Goal: Transaction & Acquisition: Purchase product/service

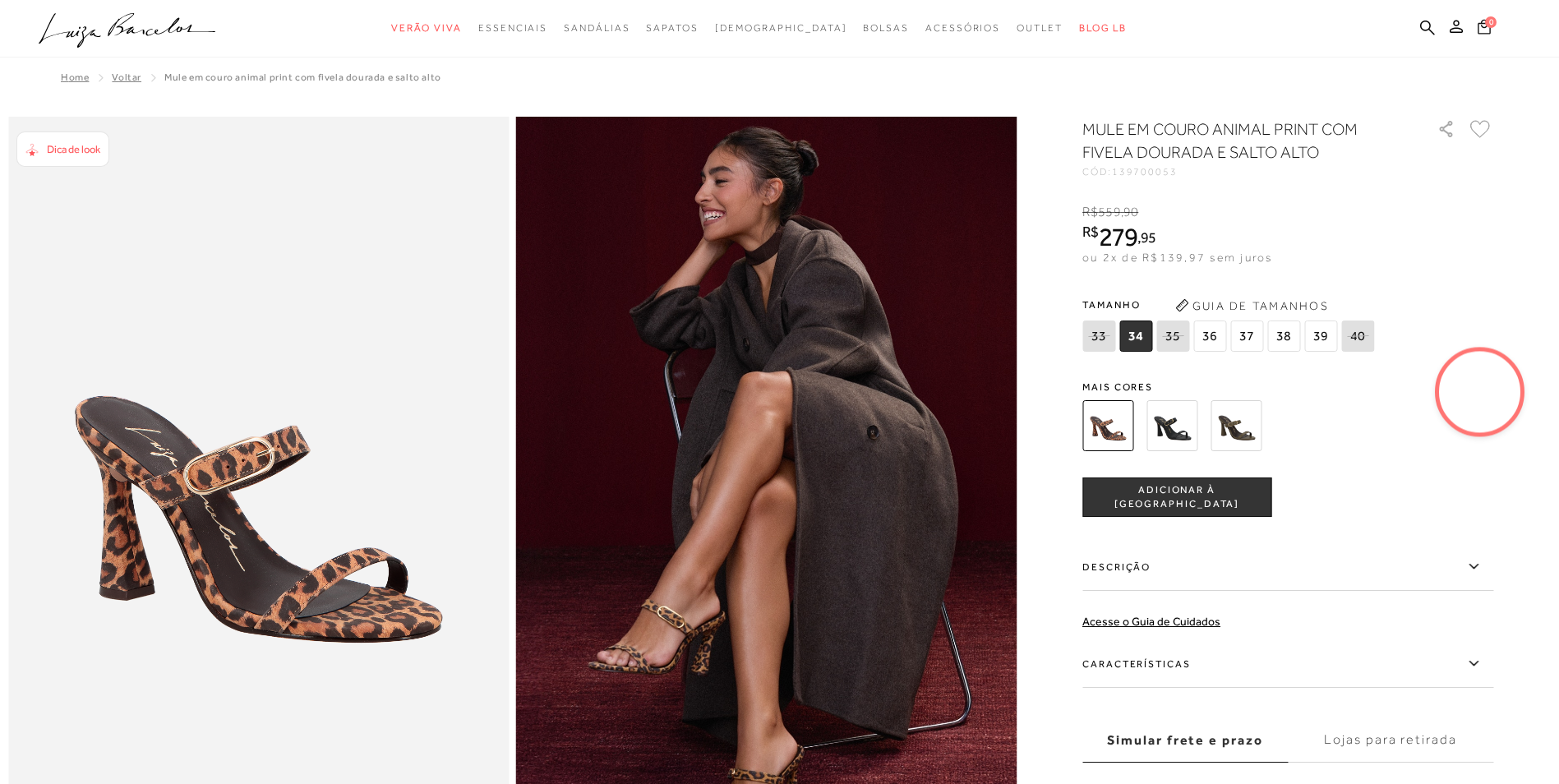
click at [1482, 29] on icon at bounding box center [1484, 27] width 13 height 16
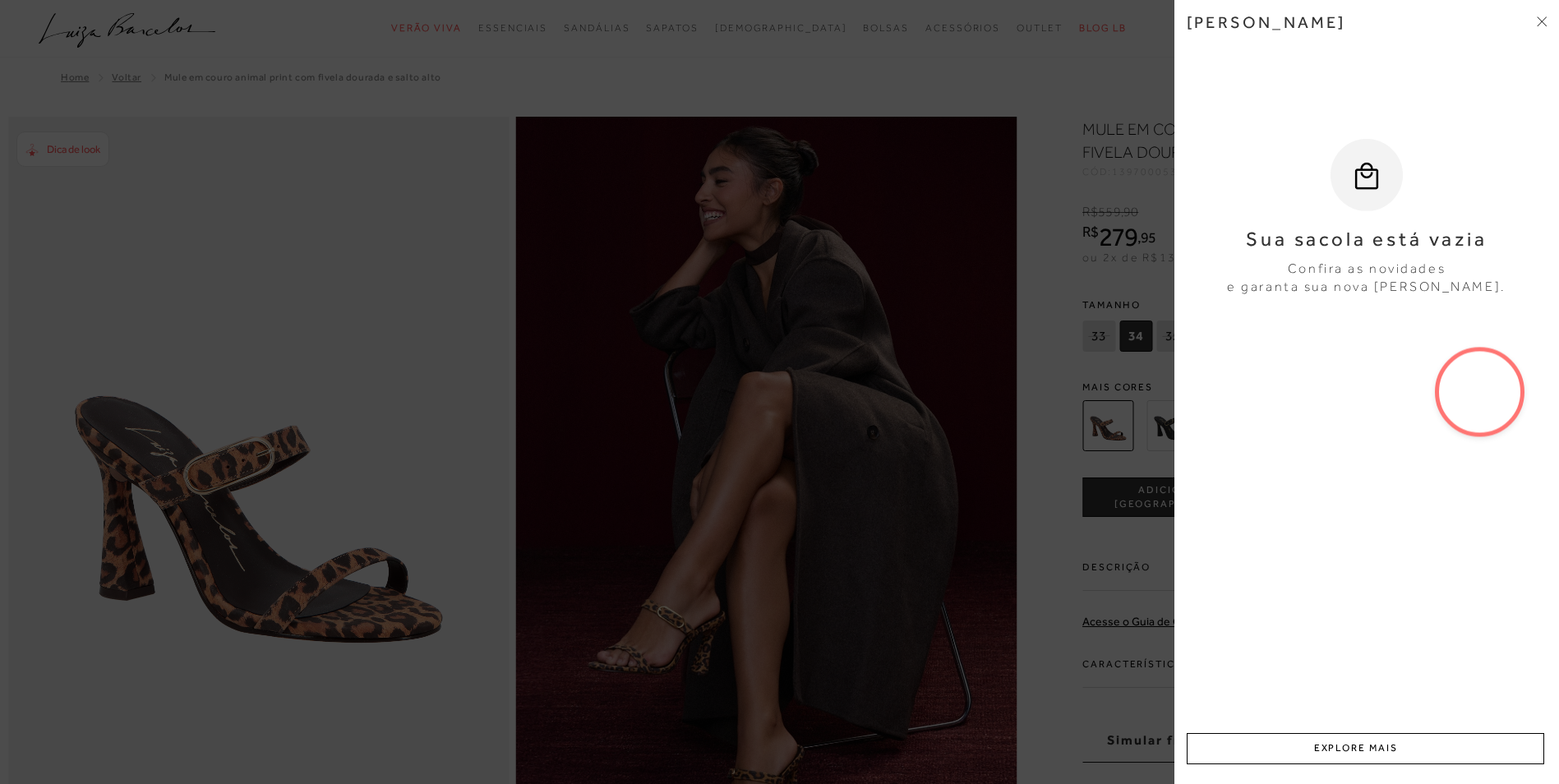
click at [1543, 22] on icon at bounding box center [1545, 23] width 5 height 5
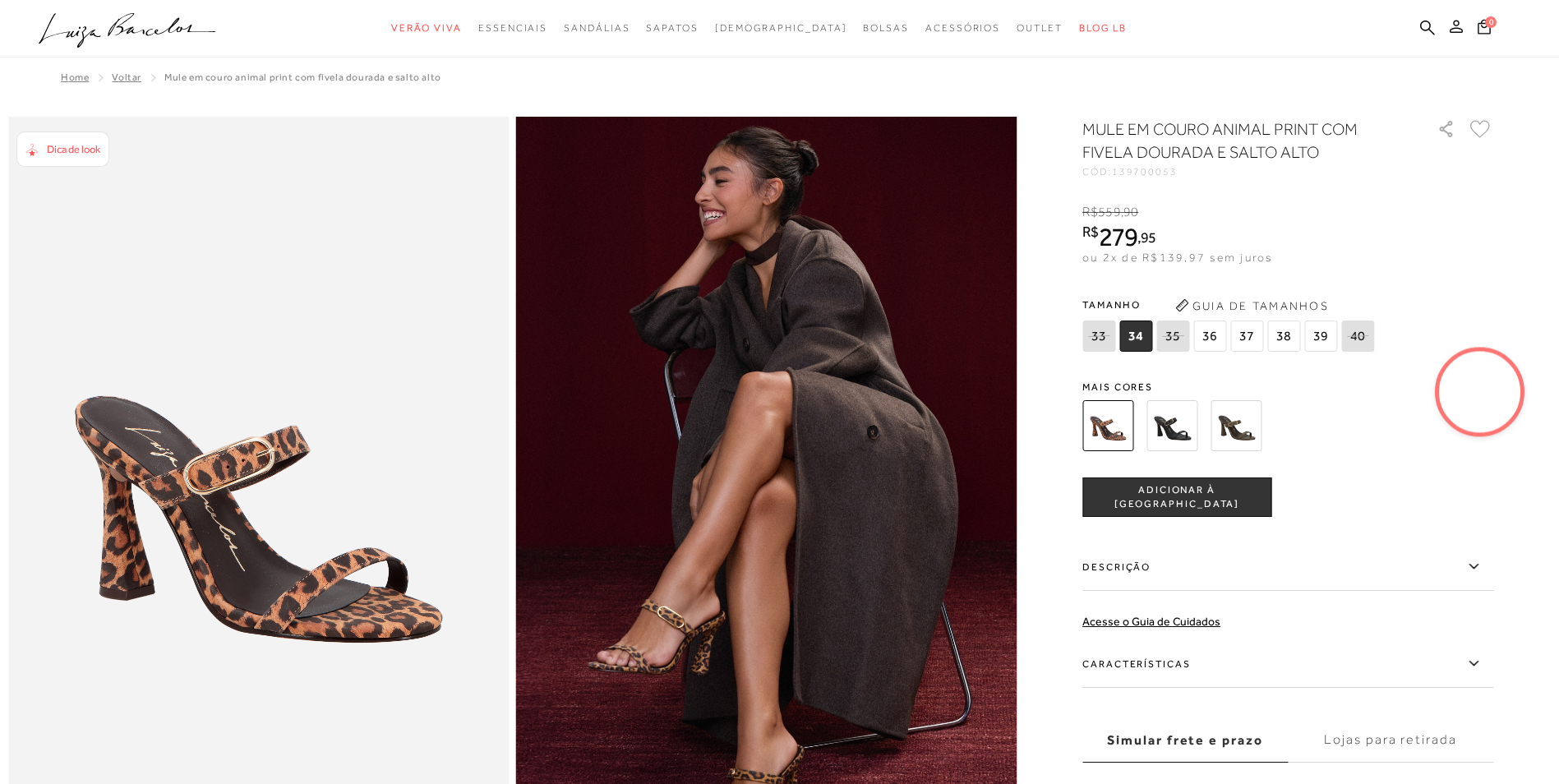
click at [1454, 30] on icon at bounding box center [1456, 26] width 13 height 13
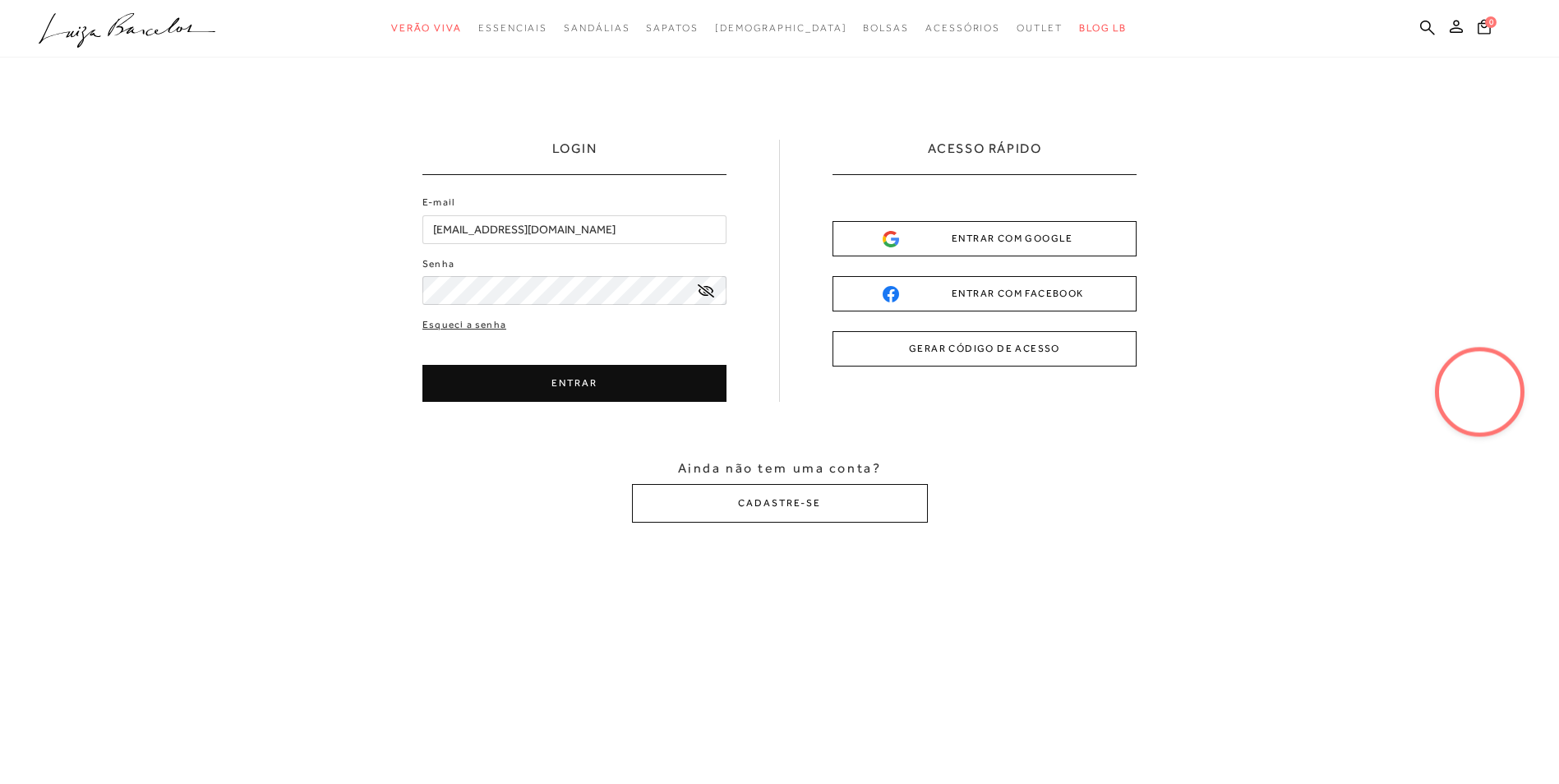
click at [591, 384] on button "ENTRAR" at bounding box center [574, 383] width 304 height 37
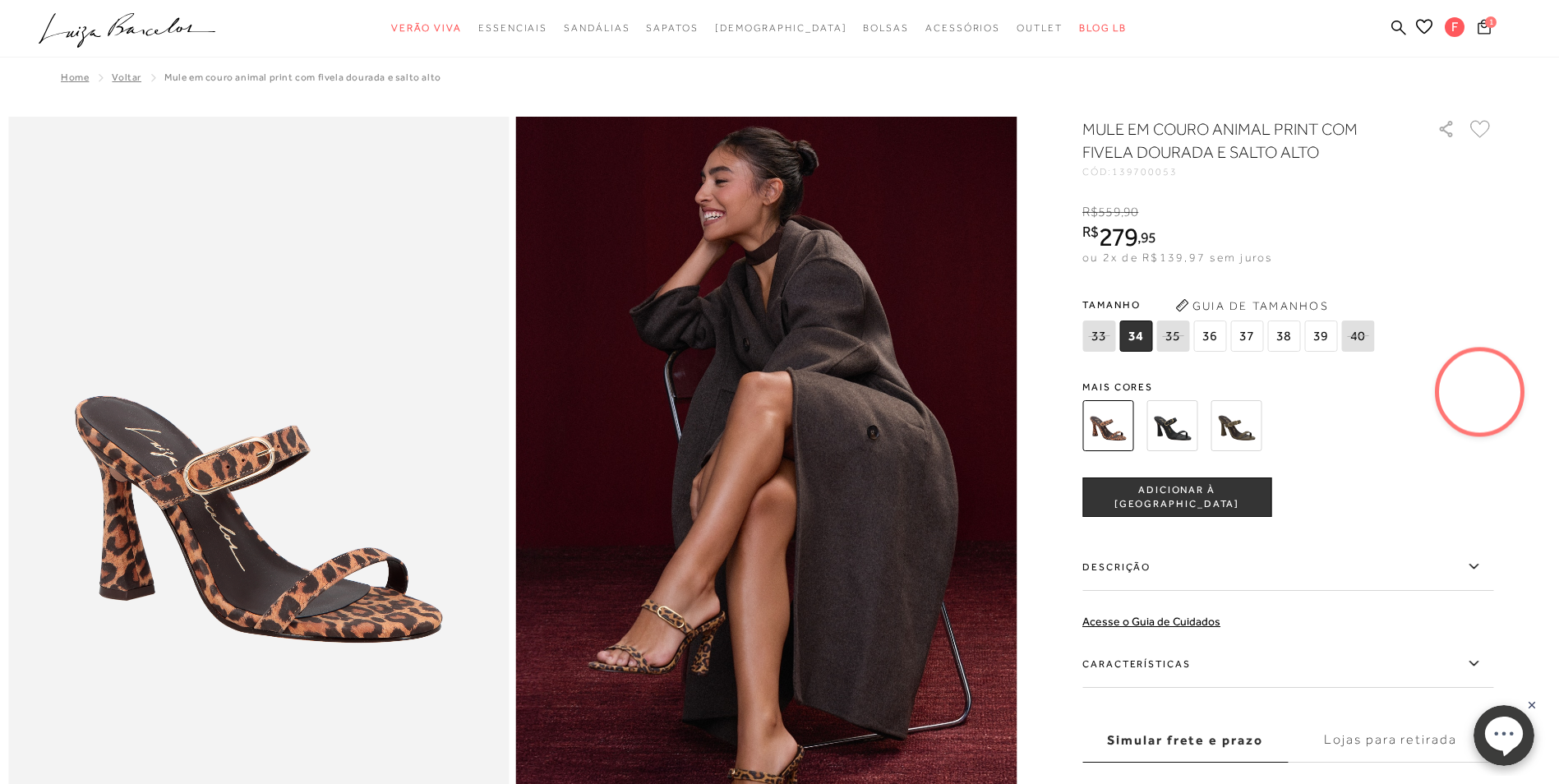
click at [1484, 28] on icon at bounding box center [1484, 27] width 13 height 16
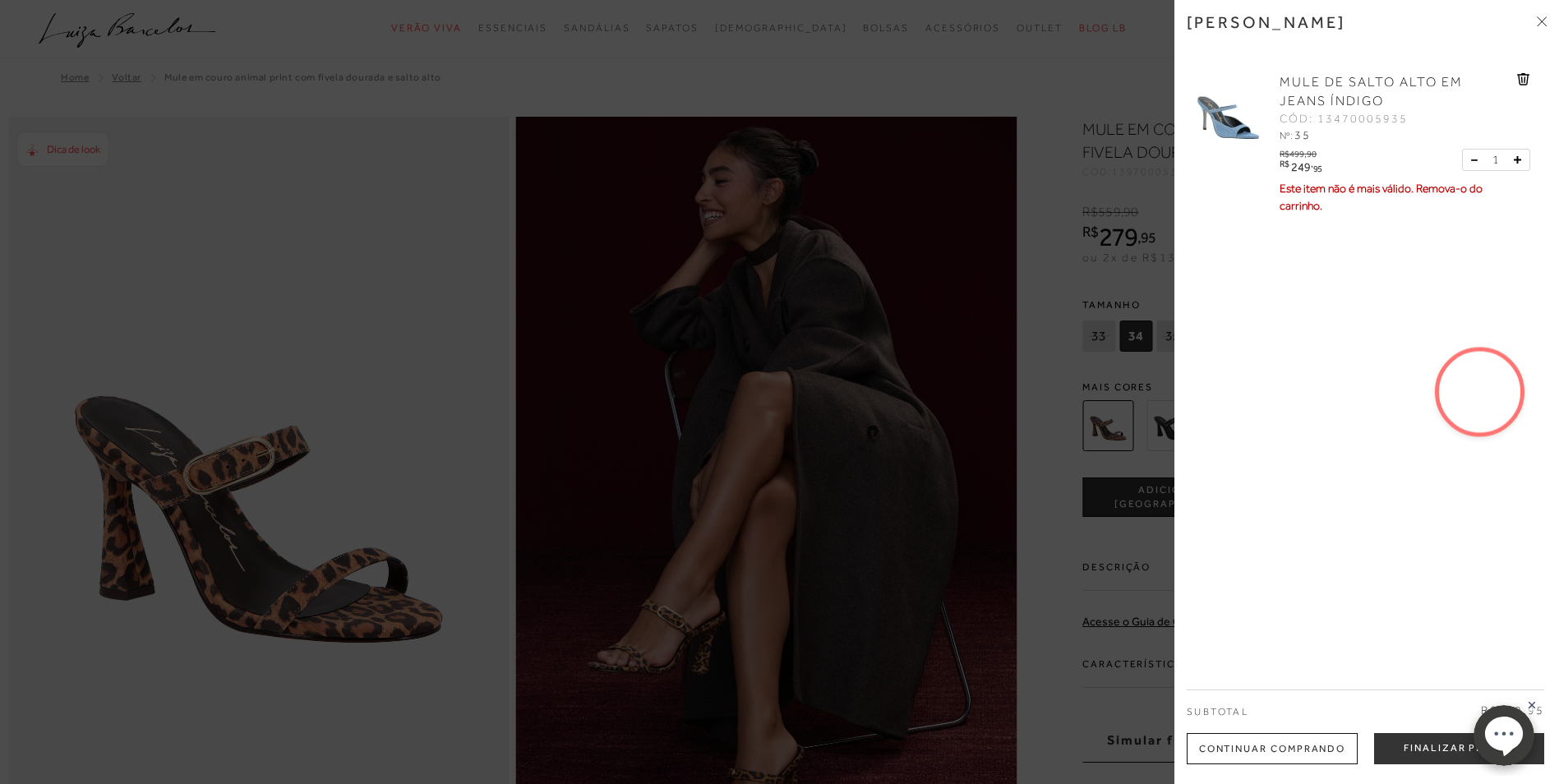
click at [1299, 85] on span "MULE DE SALTO ALTO EM JEANS ÍNDIGO" at bounding box center [1371, 91] width 184 height 34
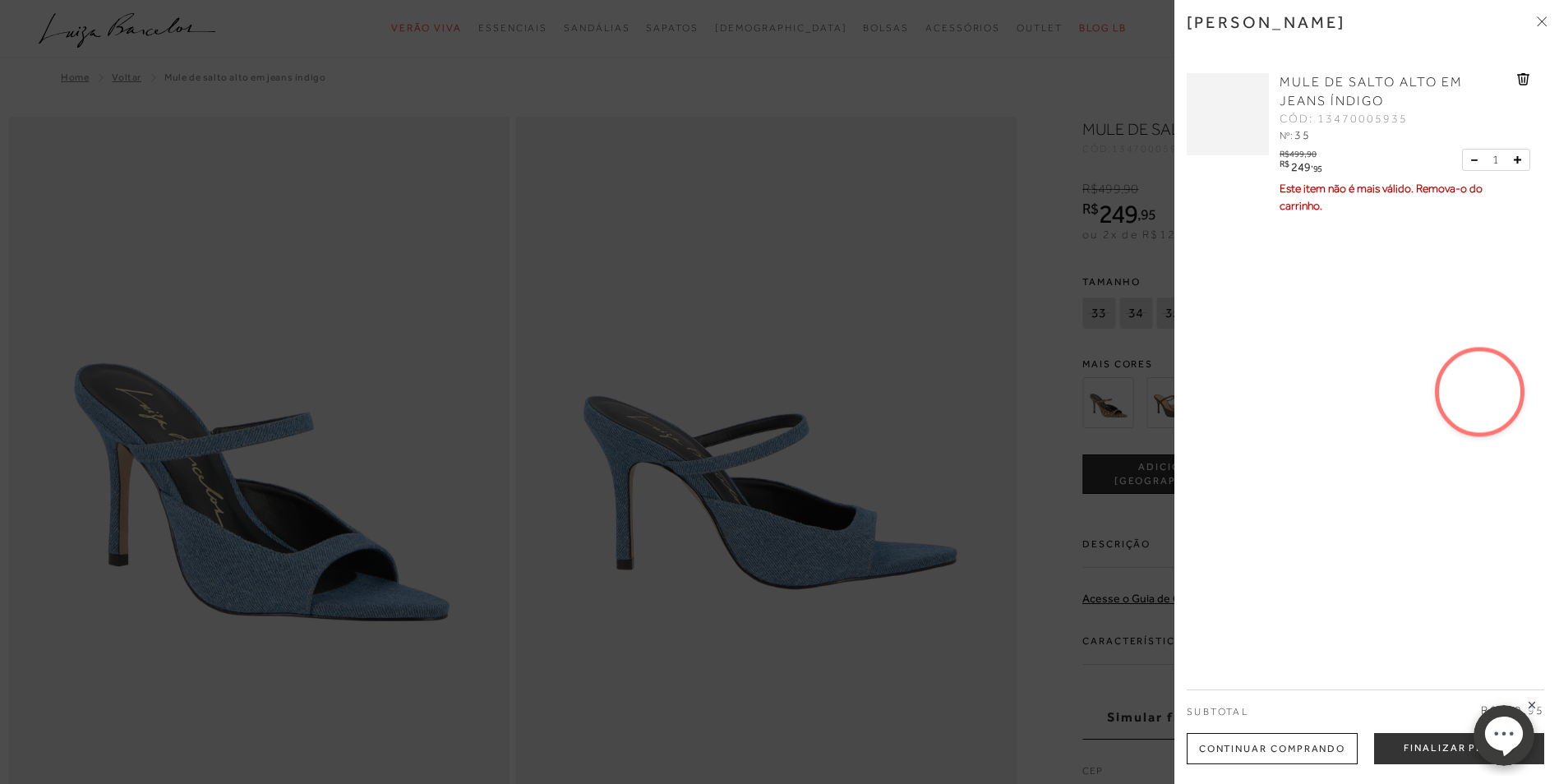
click at [1540, 21] on icon at bounding box center [1541, 21] width 10 height 10
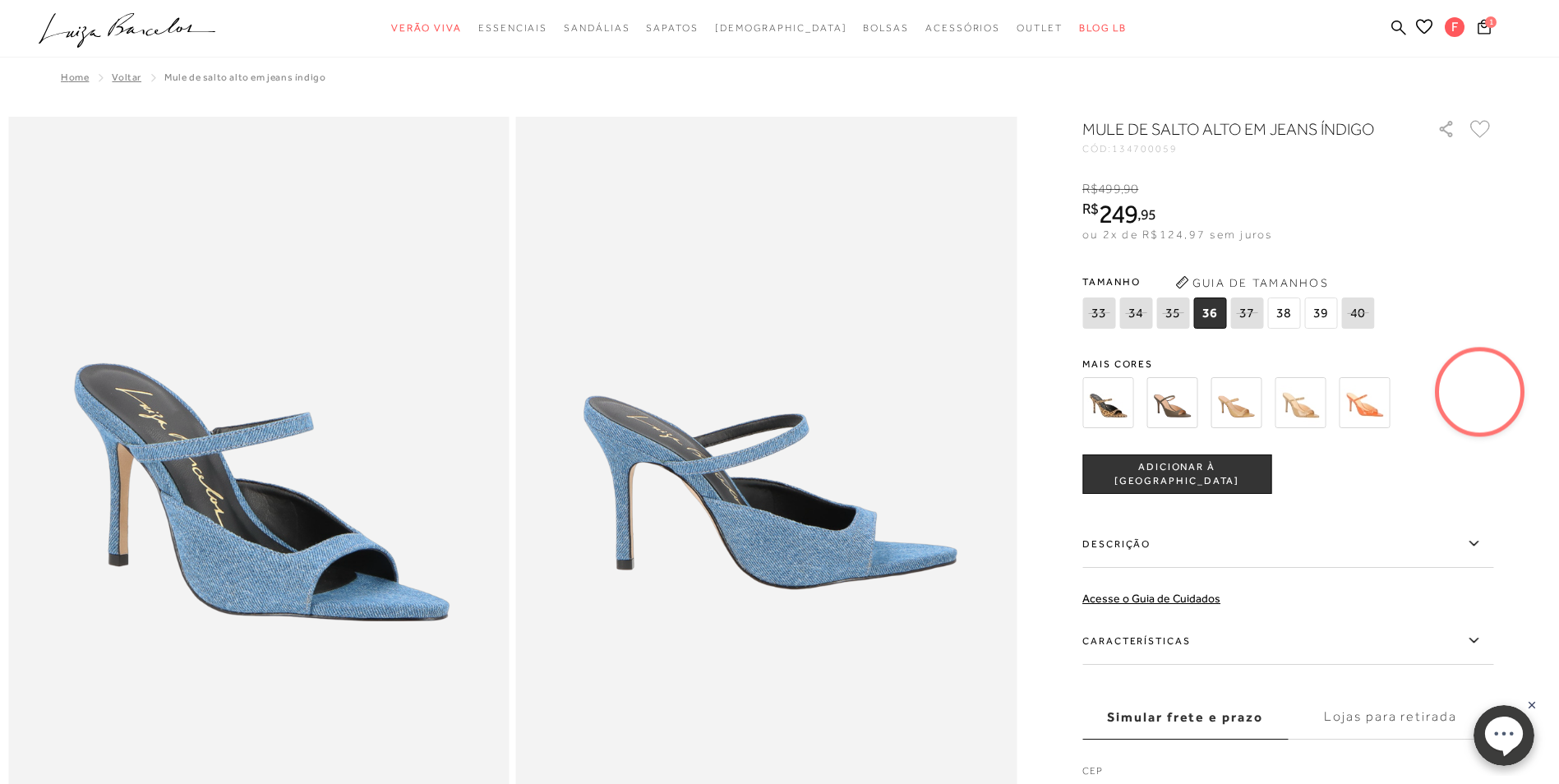
click at [1213, 312] on span "36" at bounding box center [1209, 312] width 33 height 31
click at [1133, 482] on button "ADICIONAR À [GEOGRAPHIC_DATA]" at bounding box center [1177, 474] width 189 height 39
click at [1481, 31] on icon at bounding box center [1484, 27] width 13 height 16
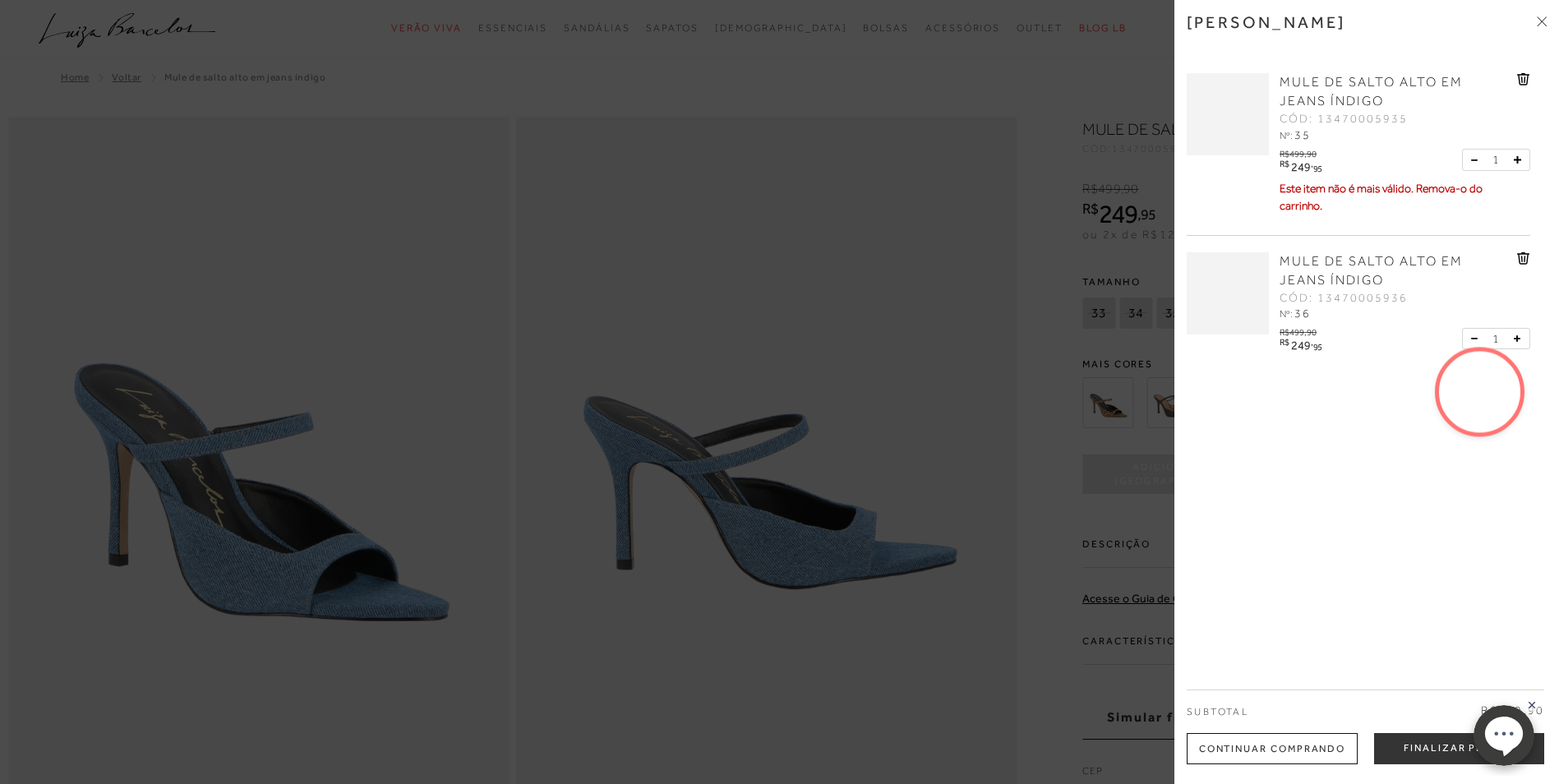
click at [1520, 77] on icon at bounding box center [1524, 79] width 13 height 12
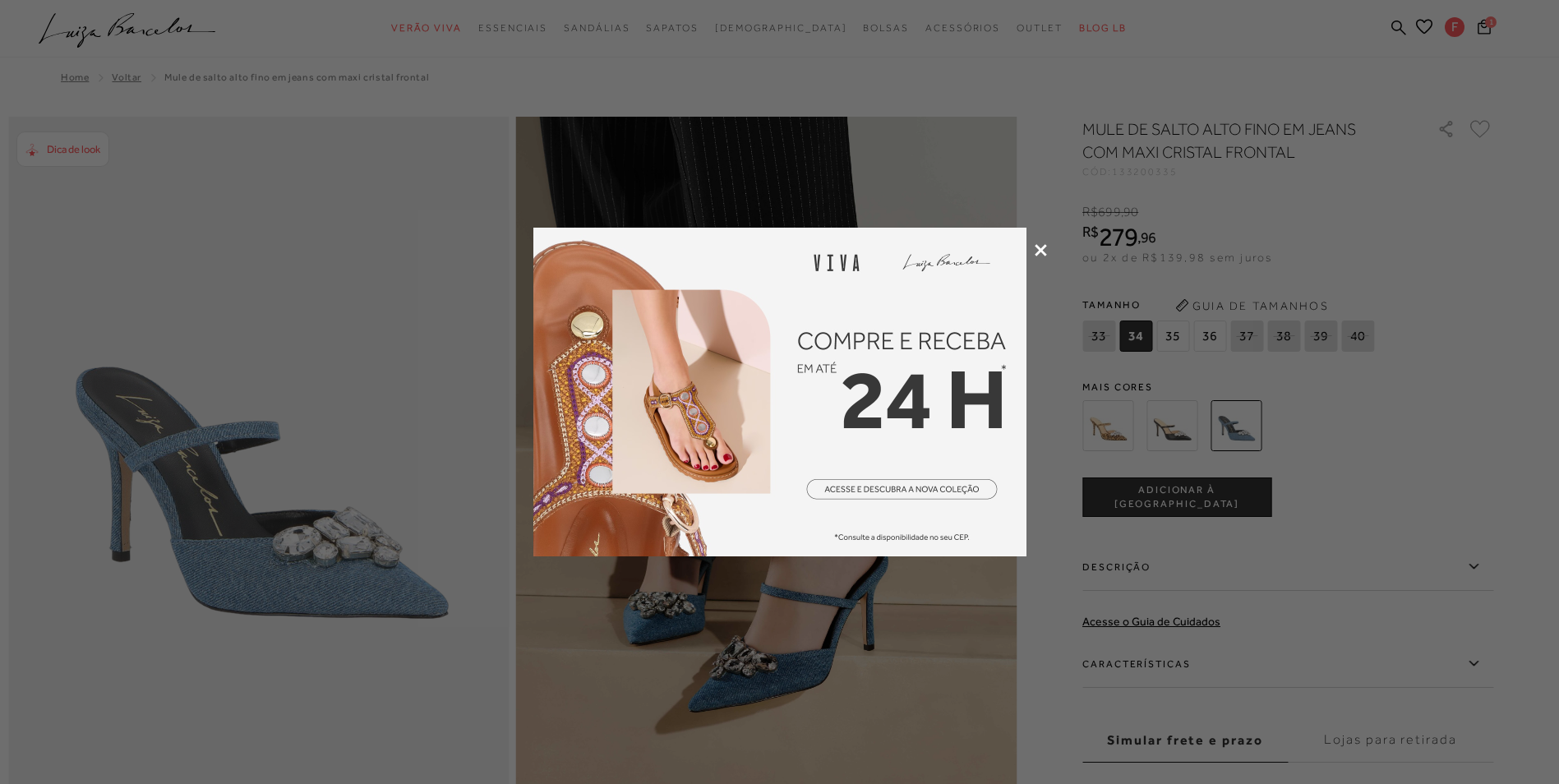
click at [1041, 251] on icon at bounding box center [1041, 250] width 12 height 12
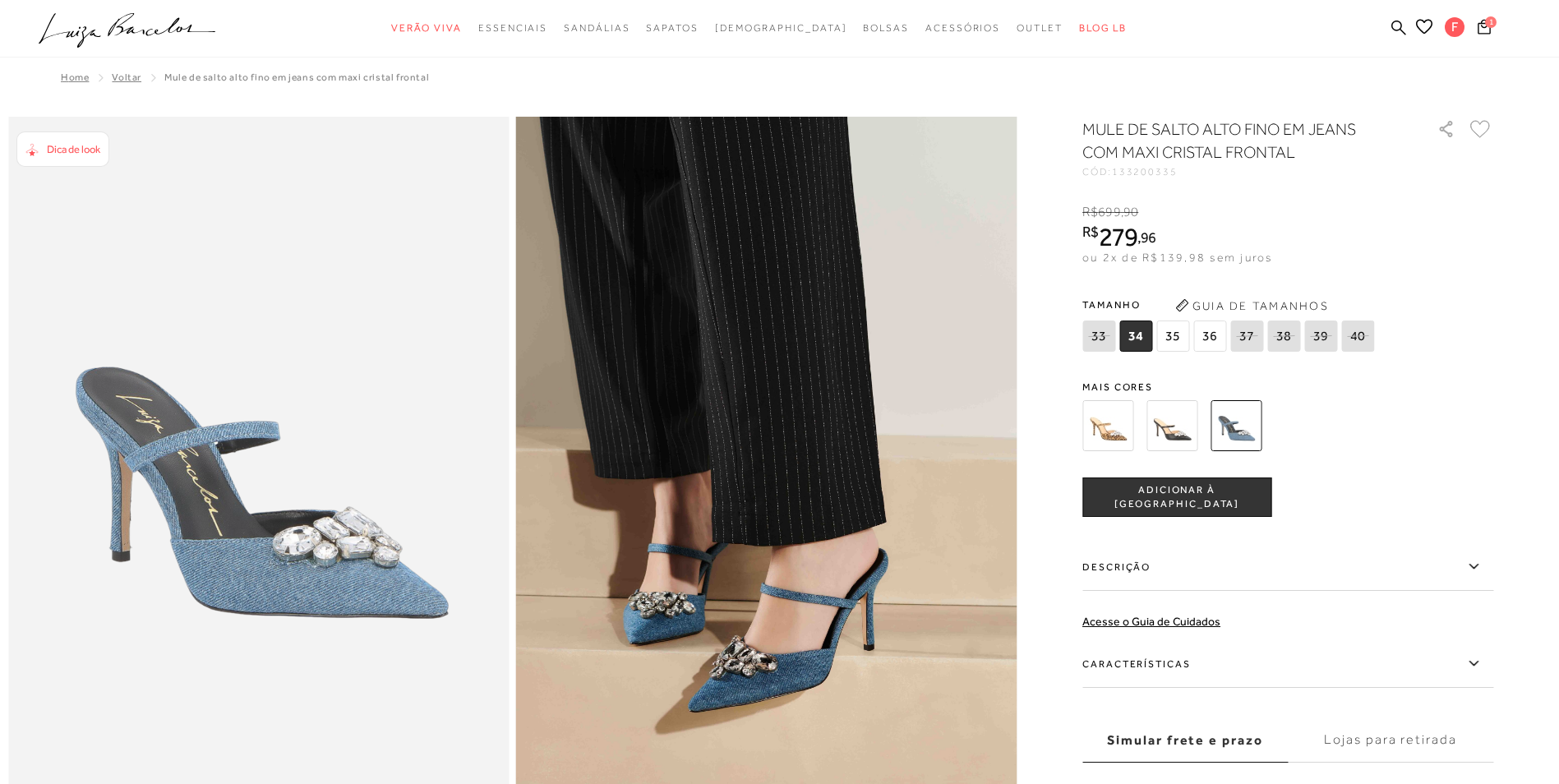
click at [1185, 341] on span "35" at bounding box center [1172, 335] width 33 height 31
click at [1490, 34] on button "1" at bounding box center [1484, 28] width 23 height 22
